Goal: Transaction & Acquisition: Download file/media

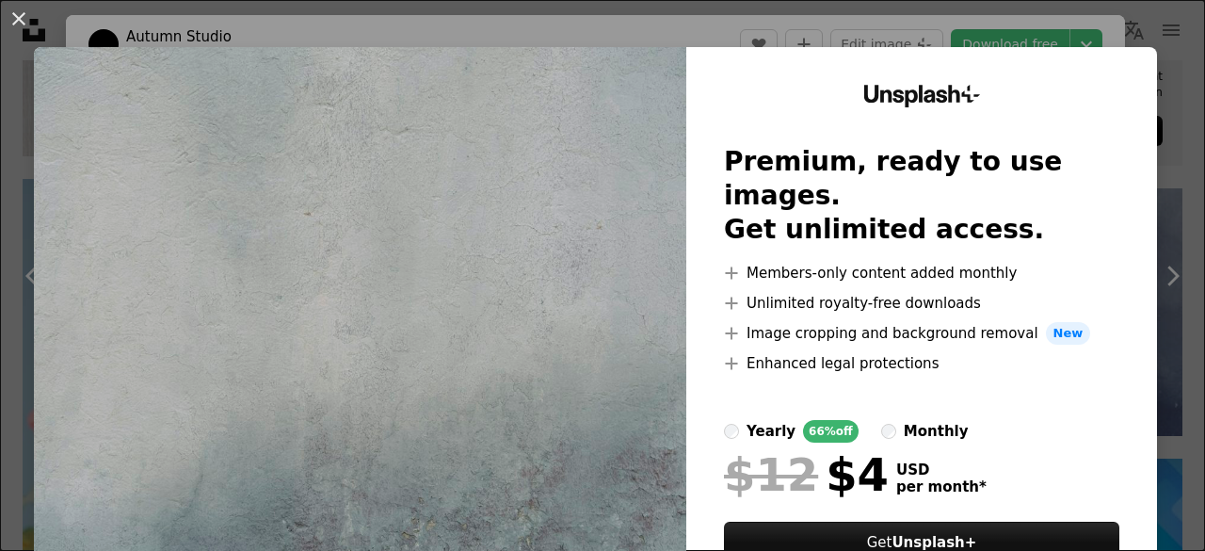
scroll to position [109, 0]
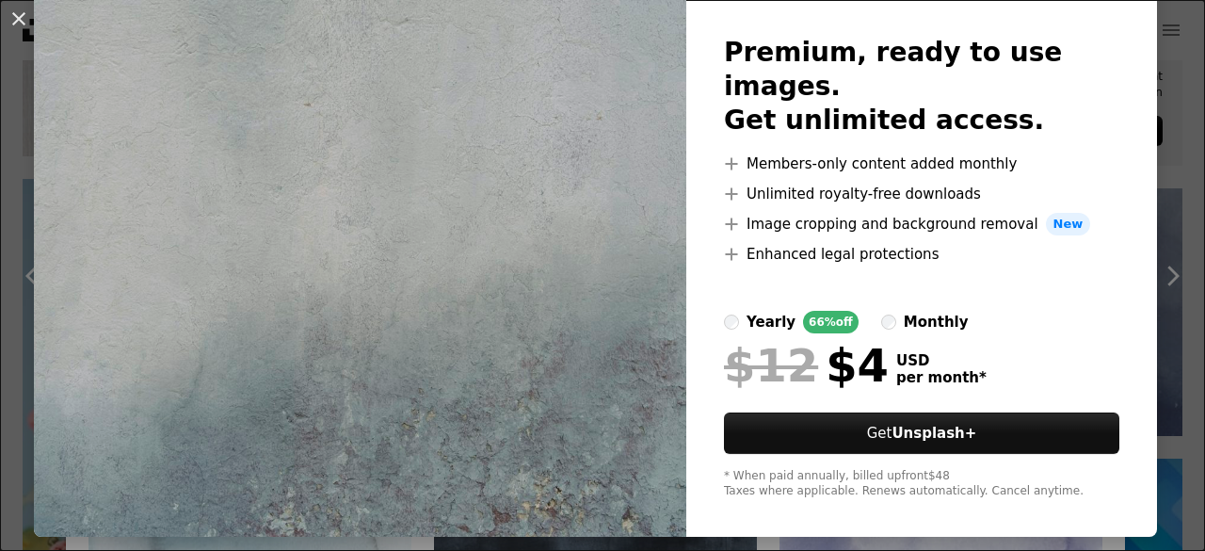
click at [1175, 157] on div "An X shape Unsplash+ Premium, ready to use images. Get unlimited access. A plus…" at bounding box center [602, 275] width 1205 height 551
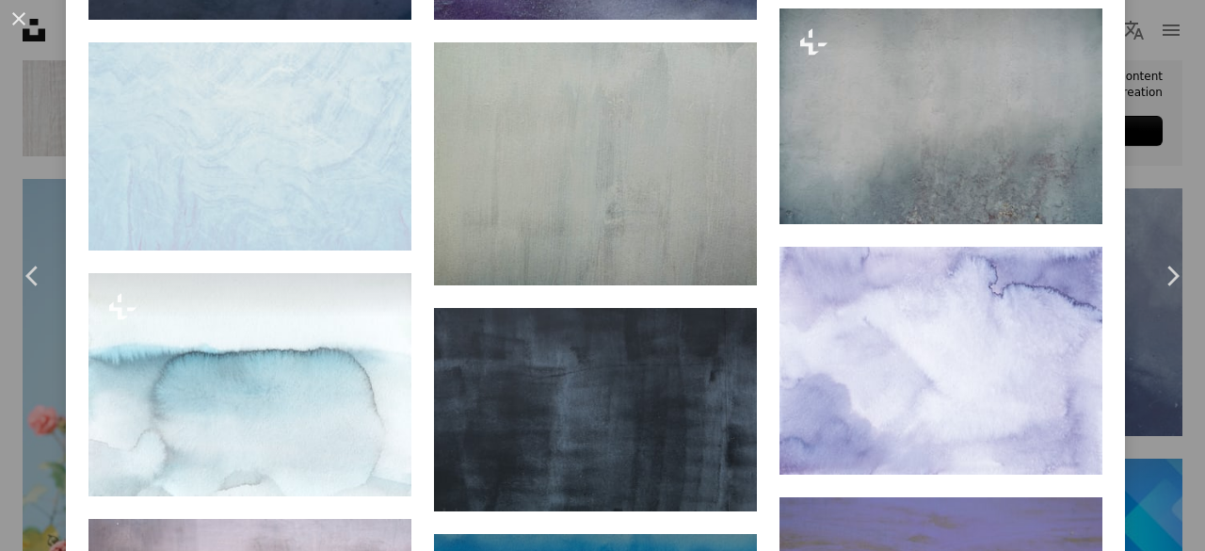
scroll to position [1552, 0]
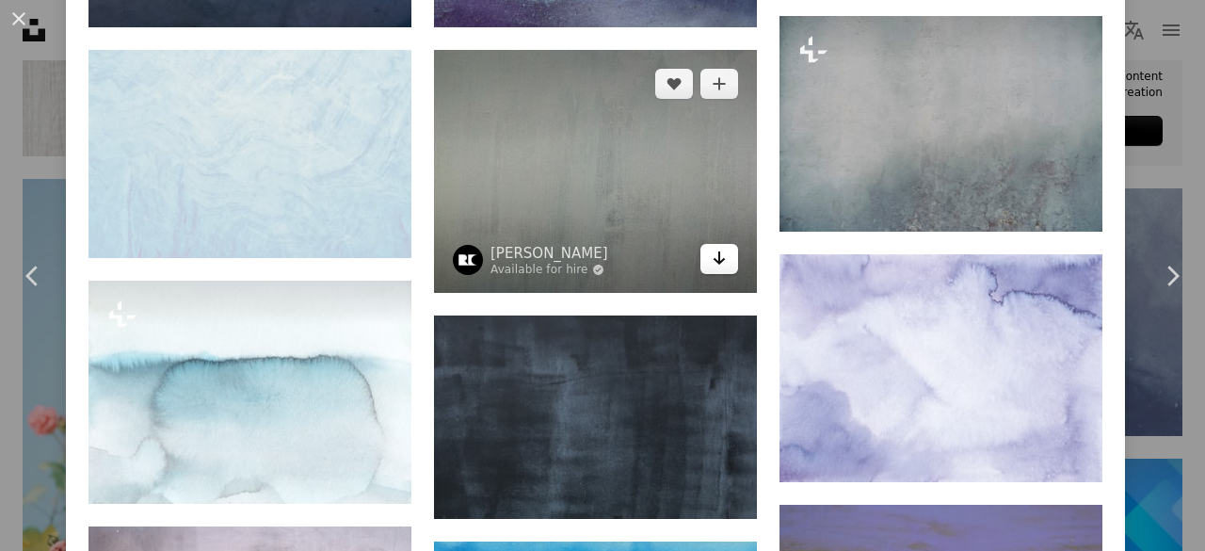
click at [712, 247] on icon "Arrow pointing down" at bounding box center [719, 258] width 15 height 23
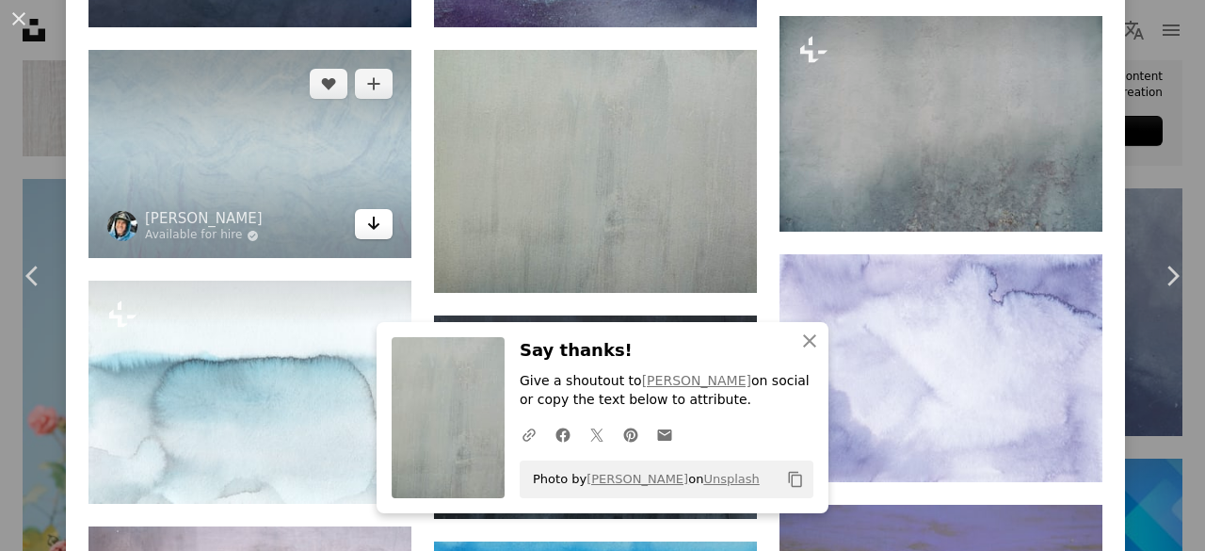
click at [366, 221] on icon "Arrow pointing down" at bounding box center [373, 223] width 15 height 23
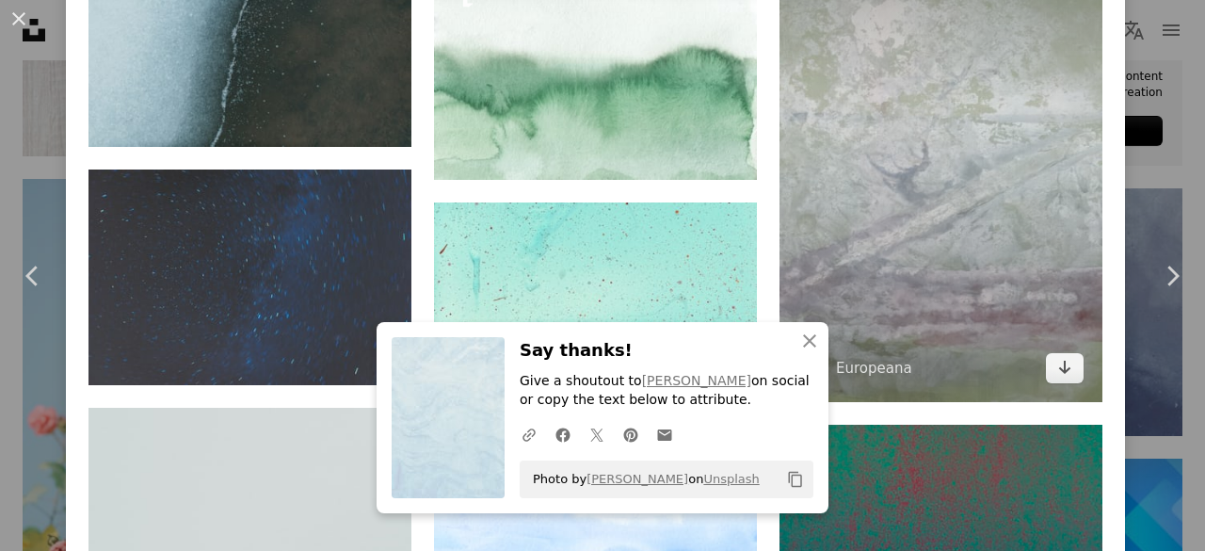
scroll to position [4286, 0]
click at [1057, 356] on icon "Arrow pointing down" at bounding box center [1064, 367] width 15 height 23
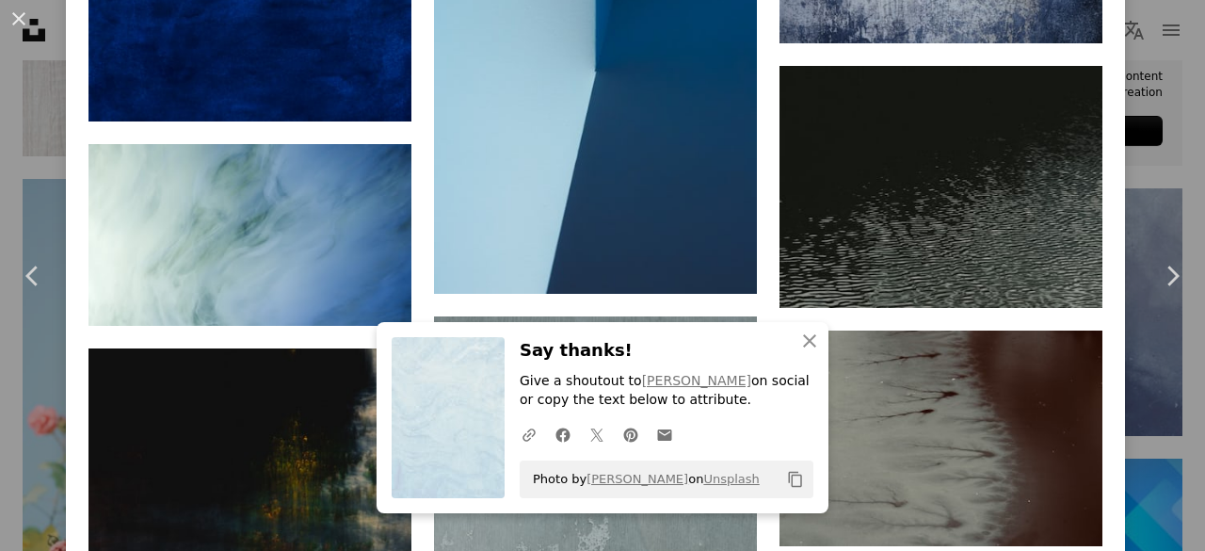
scroll to position [8731, 0]
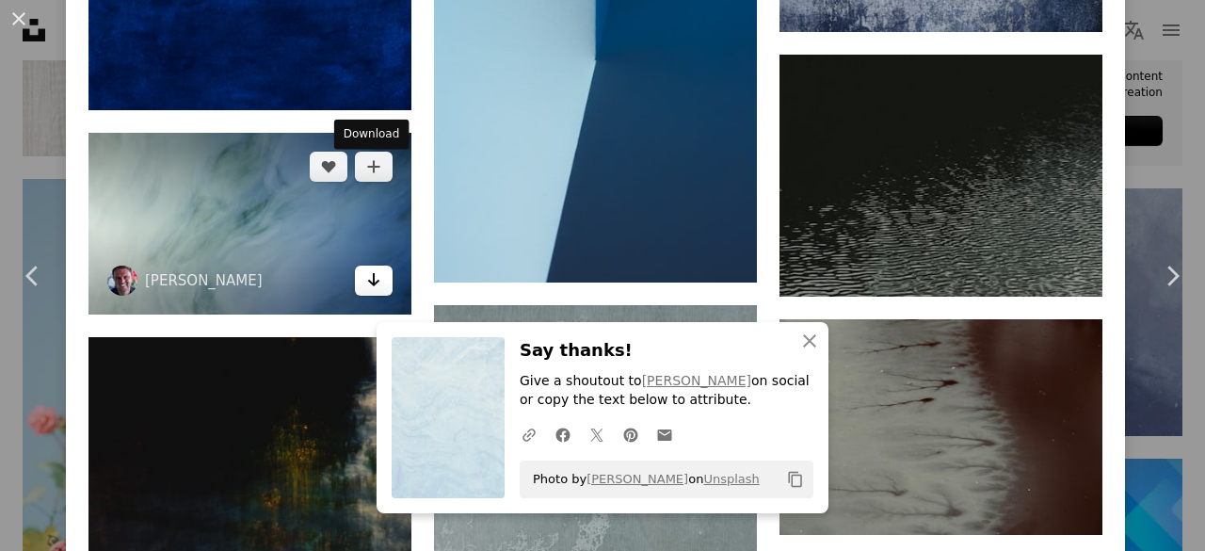
click at [375, 268] on icon "Arrow pointing down" at bounding box center [373, 279] width 15 height 23
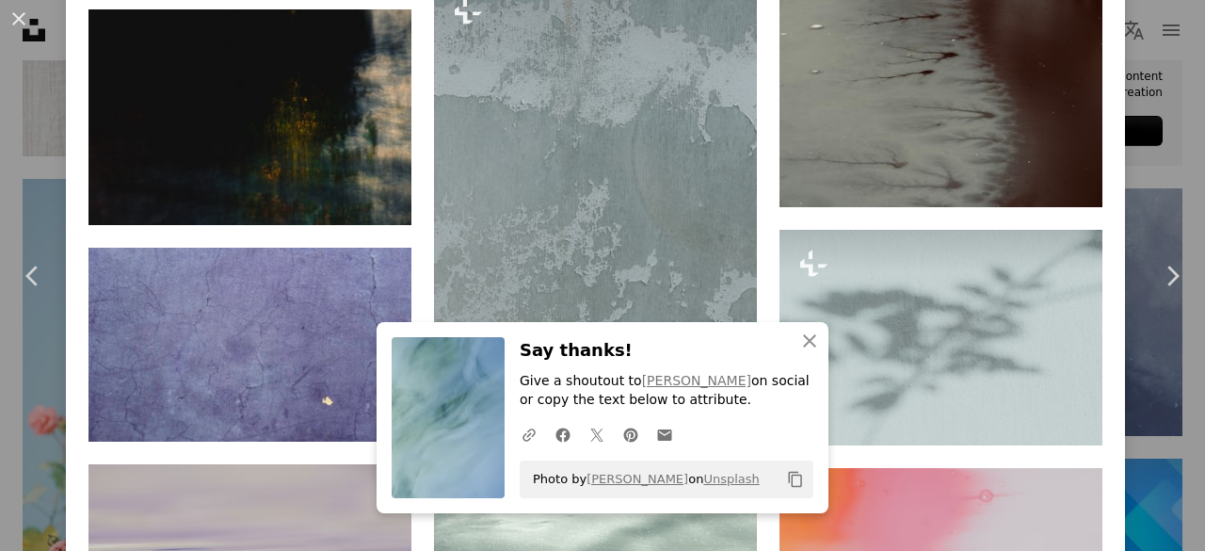
scroll to position [9060, 0]
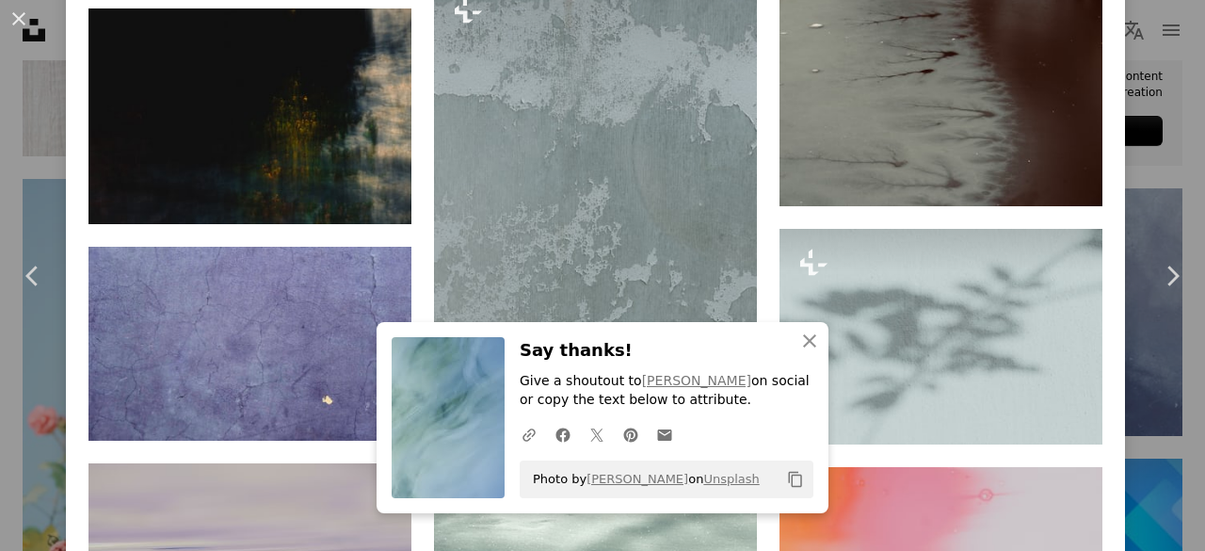
click at [787, 473] on icon "Copy content" at bounding box center [795, 479] width 17 height 17
